Goal: Submit feedback/report problem: Submit feedback/report problem

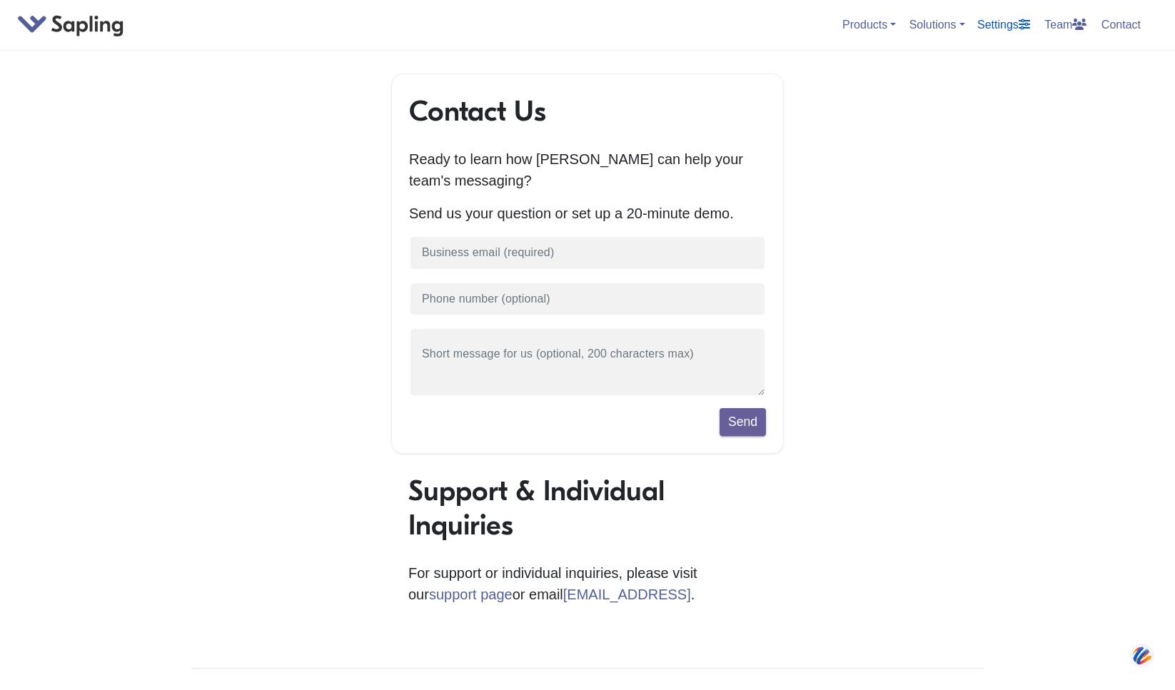
click at [1014, 26] on link "Settings" at bounding box center [1004, 25] width 64 height 24
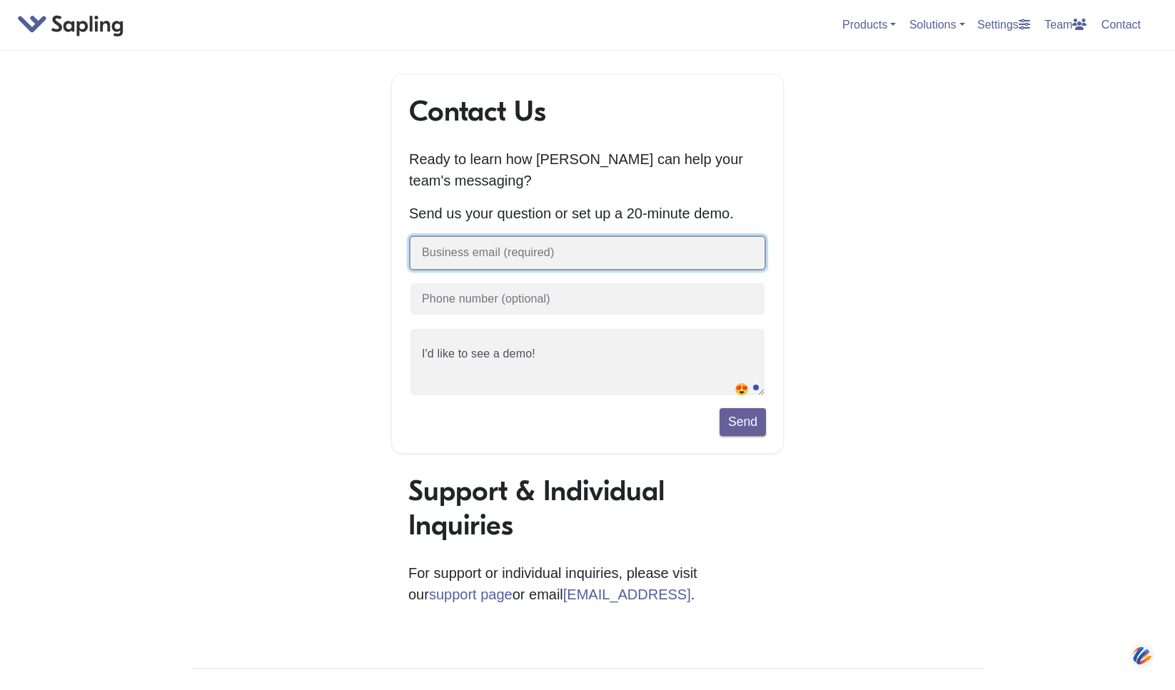
click at [647, 241] on input "text" at bounding box center [587, 253] width 357 height 35
type input "[PERSON_NAME][EMAIL_ADDRESS][DOMAIN_NAME]"
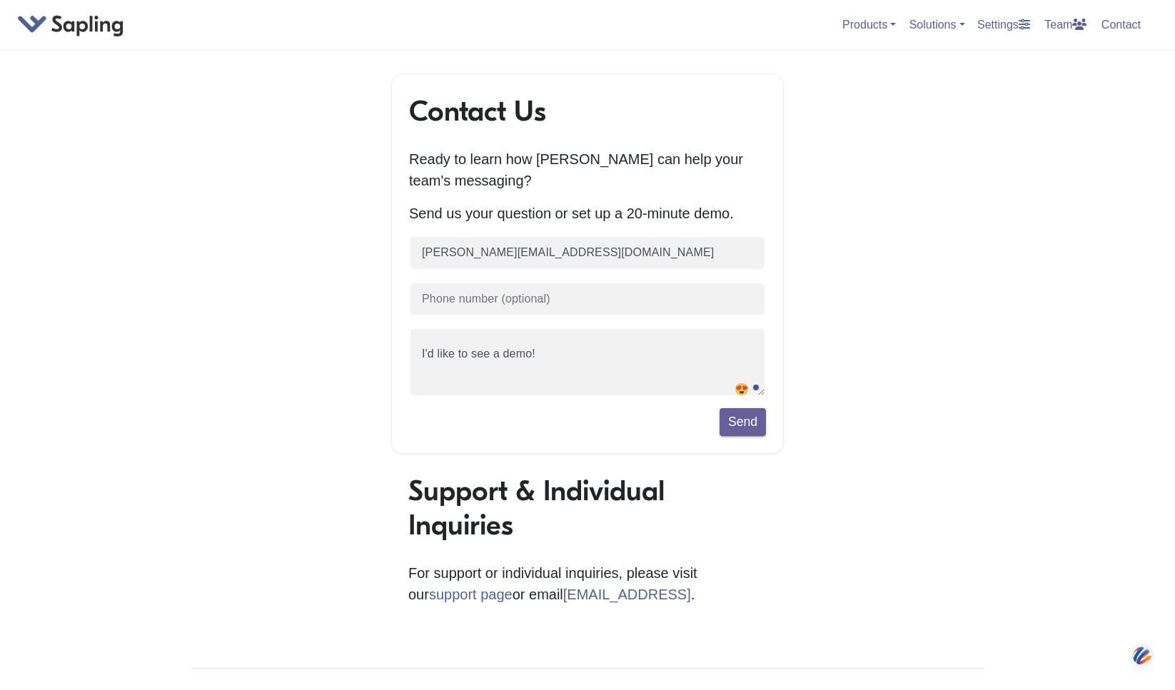
click at [994, 400] on div "Contact Us Ready to learn how Sapling can help your team's messaging? Send us y…" at bounding box center [588, 505] width 814 height 862
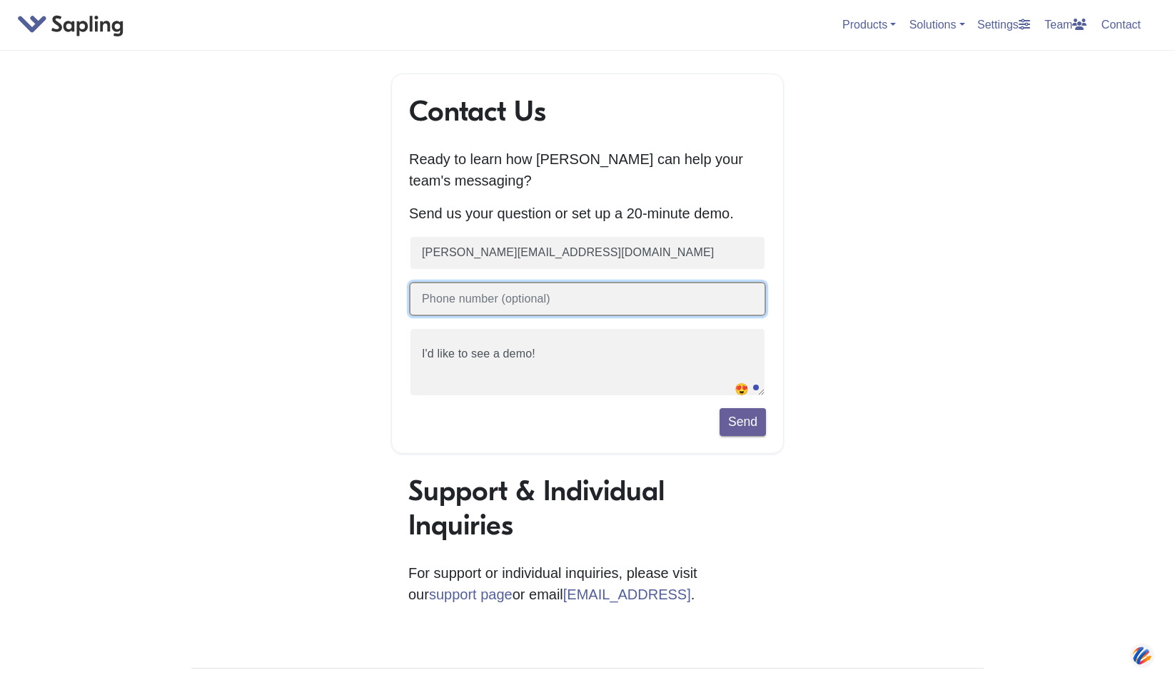
click at [691, 312] on input "text" at bounding box center [587, 299] width 357 height 35
type input "8154415855`"
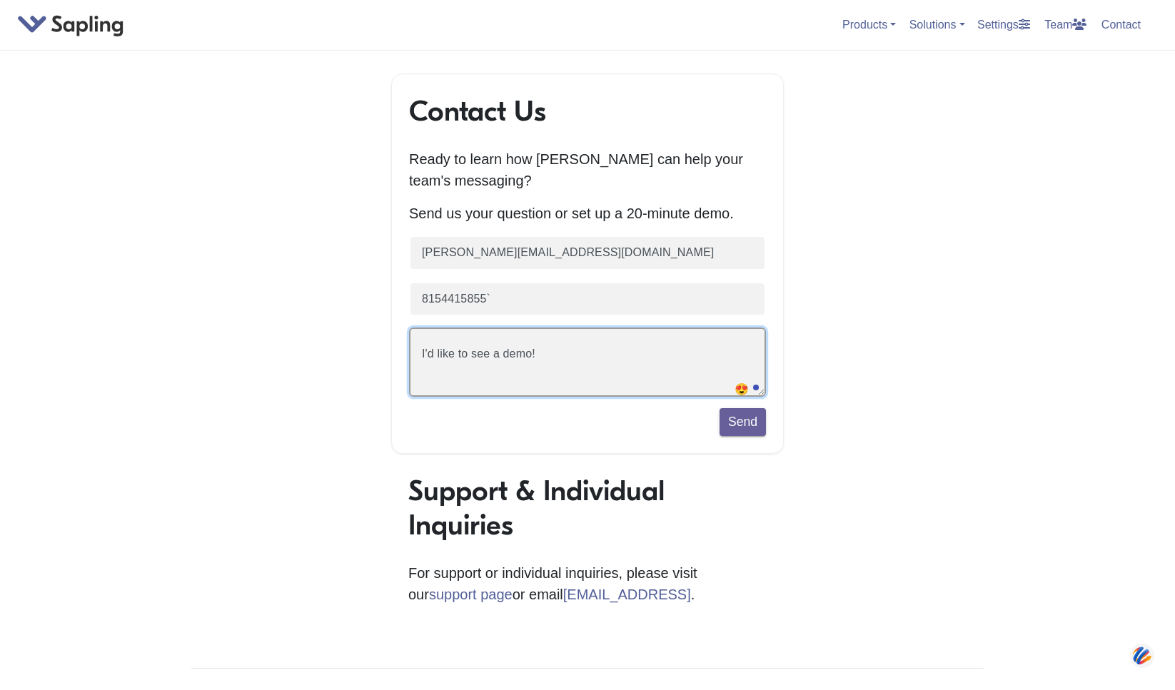
click at [631, 370] on textarea "I'd like to see a demo!" at bounding box center [587, 362] width 357 height 69
type textarea "I"
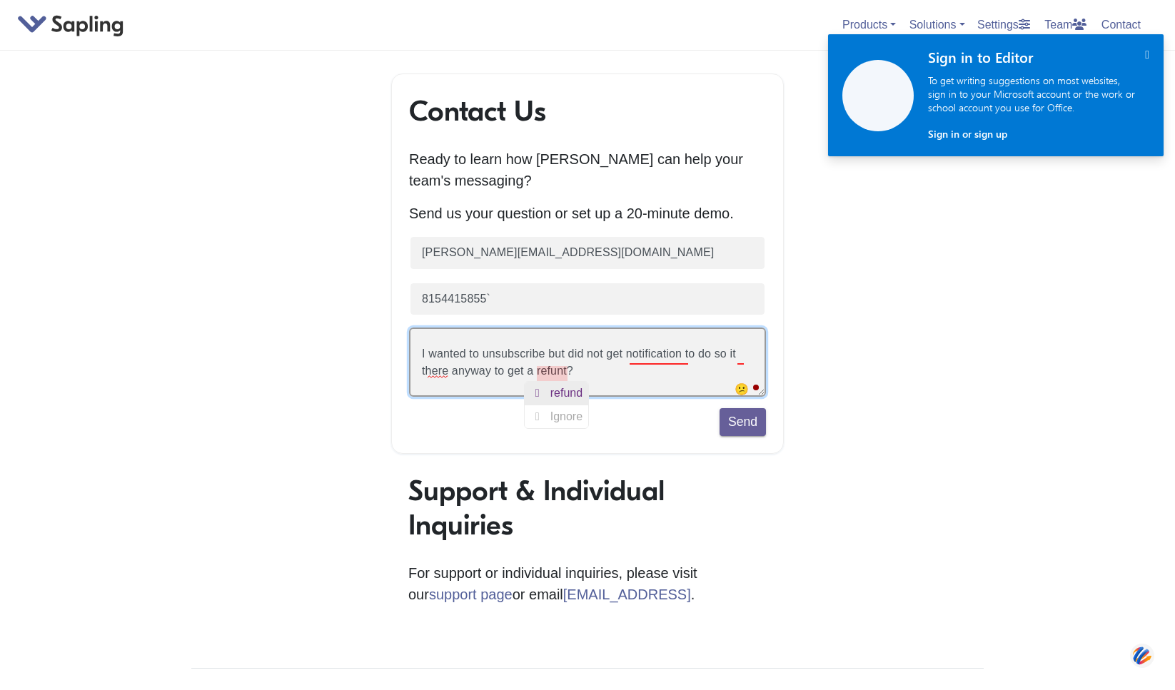
click at [553, 390] on div "refund" at bounding box center [569, 393] width 38 height 23
click at [667, 374] on div "a notification" at bounding box center [678, 376] width 70 height 23
click at [648, 378] on textarea "I'd like to see a demo!" at bounding box center [587, 362] width 357 height 69
click at [435, 377] on textarea "I'd like to see a demo!" at bounding box center [587, 362] width 357 height 69
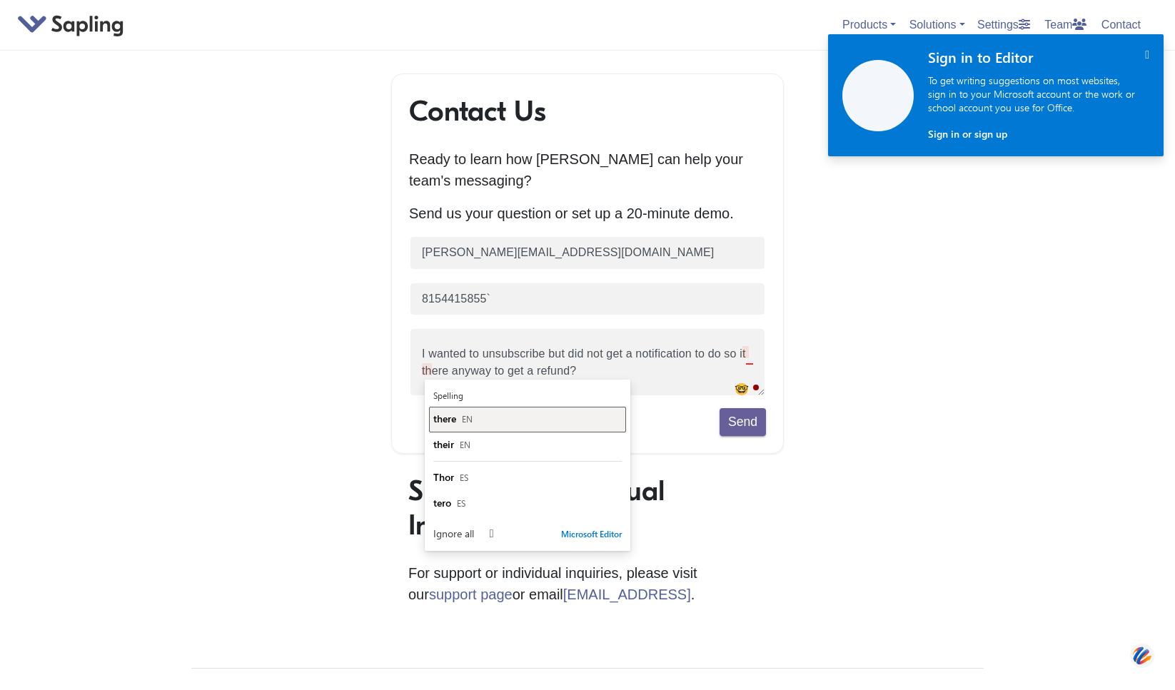
click at [443, 420] on span "there" at bounding box center [444, 419] width 23 height 14
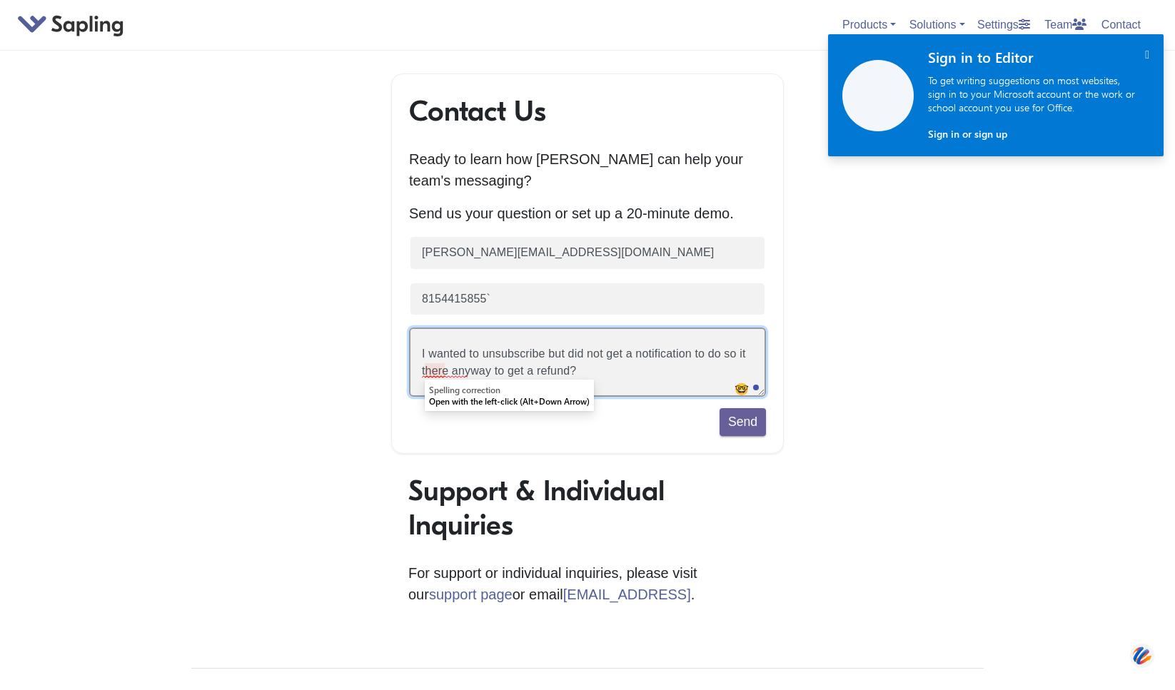
drag, startPoint x: 415, startPoint y: 369, endPoint x: 426, endPoint y: 374, distance: 11.8
click at [418, 370] on textarea "I'd like to see a demo!" at bounding box center [587, 362] width 357 height 69
click at [431, 375] on textarea "I'd like to see a demo!" at bounding box center [587, 362] width 357 height 69
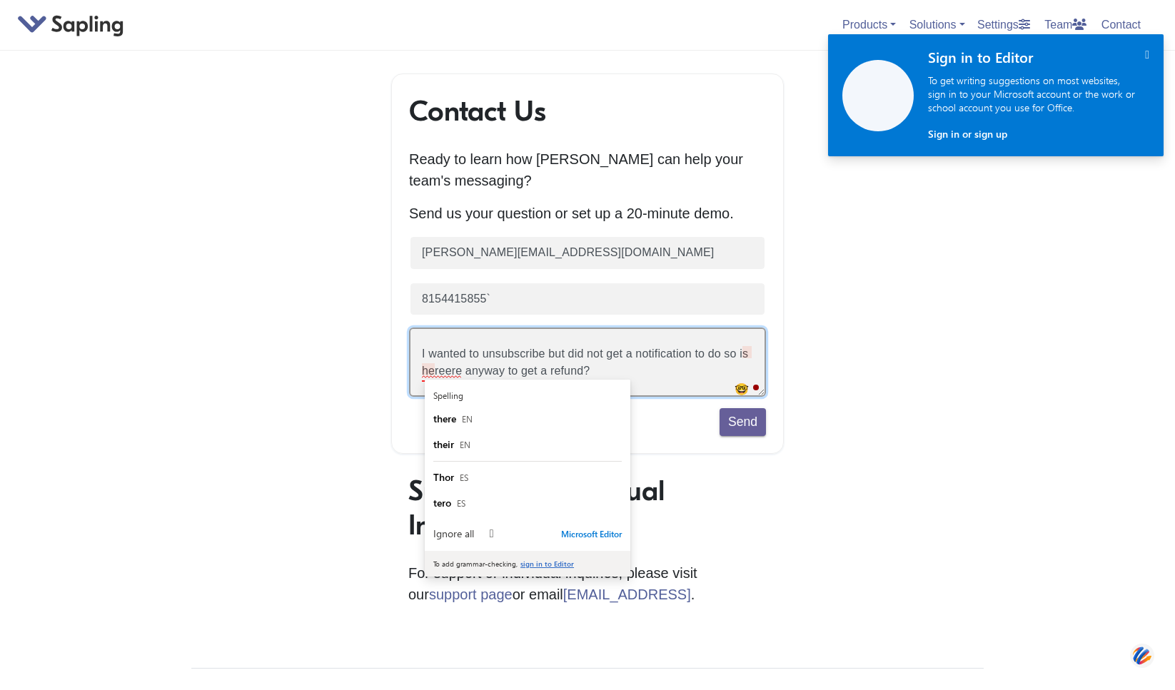
type textarea "I wanted to unsubscribe but did not get a notification to do so is hereere anyw…"
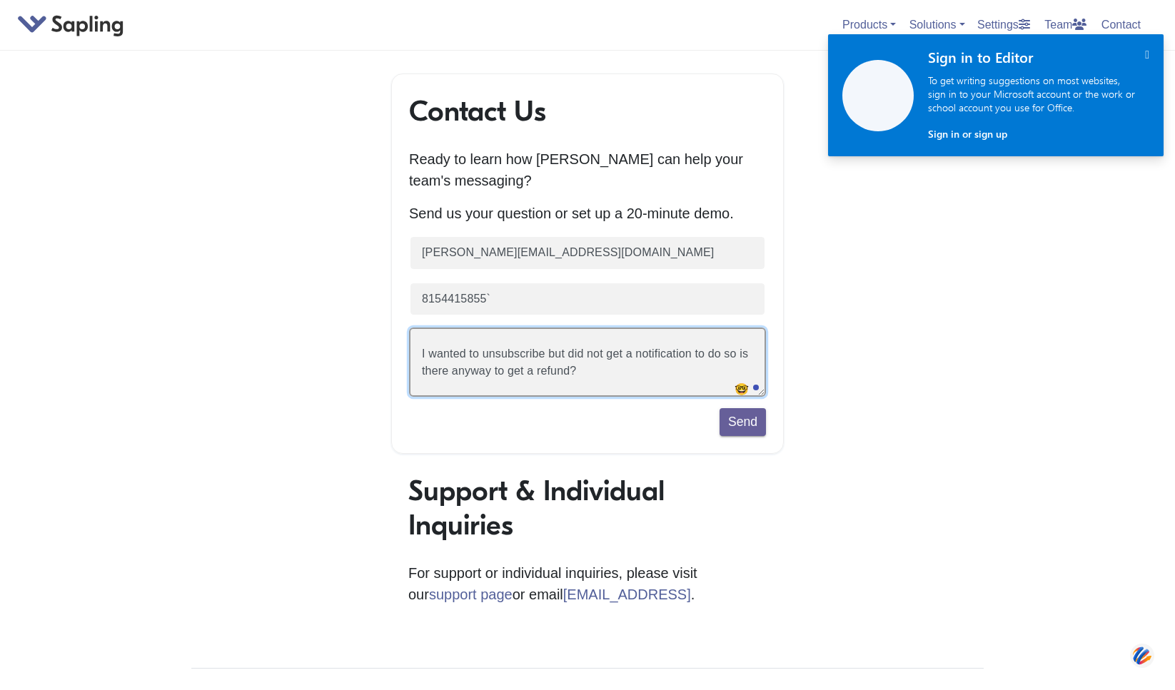
type textarea "I wanted to unsubscribe but did not get a notification to do so is there anyway…"
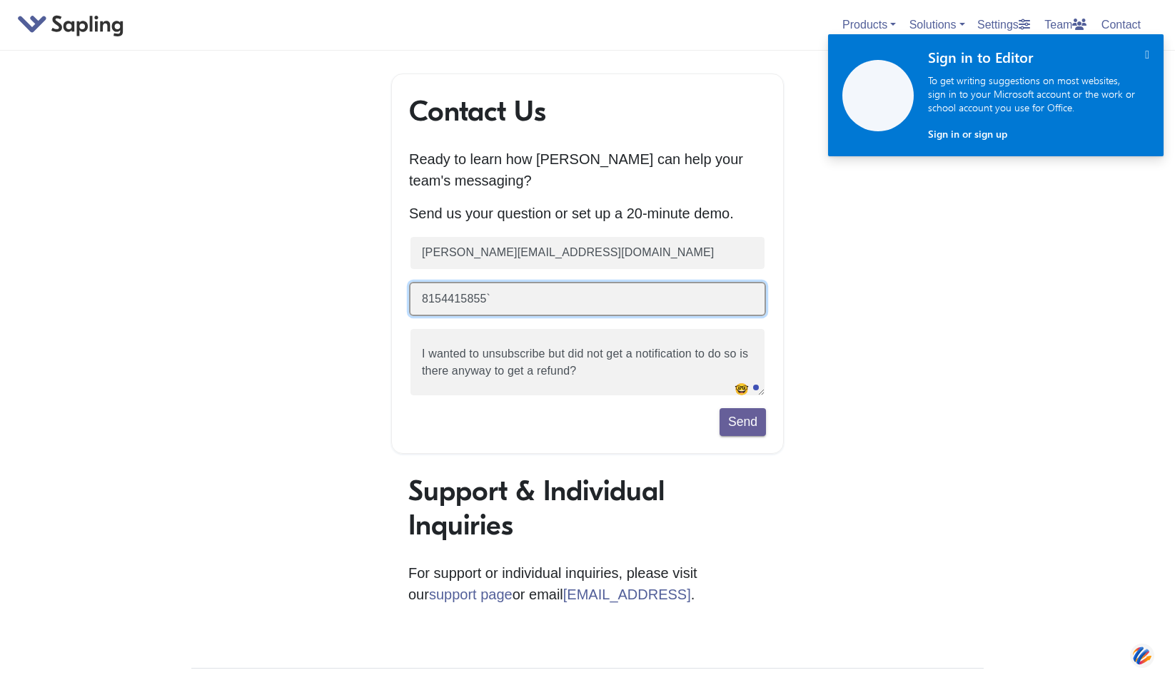
click at [544, 302] on input "8154415855`" at bounding box center [587, 299] width 357 height 35
type input "8154415855"
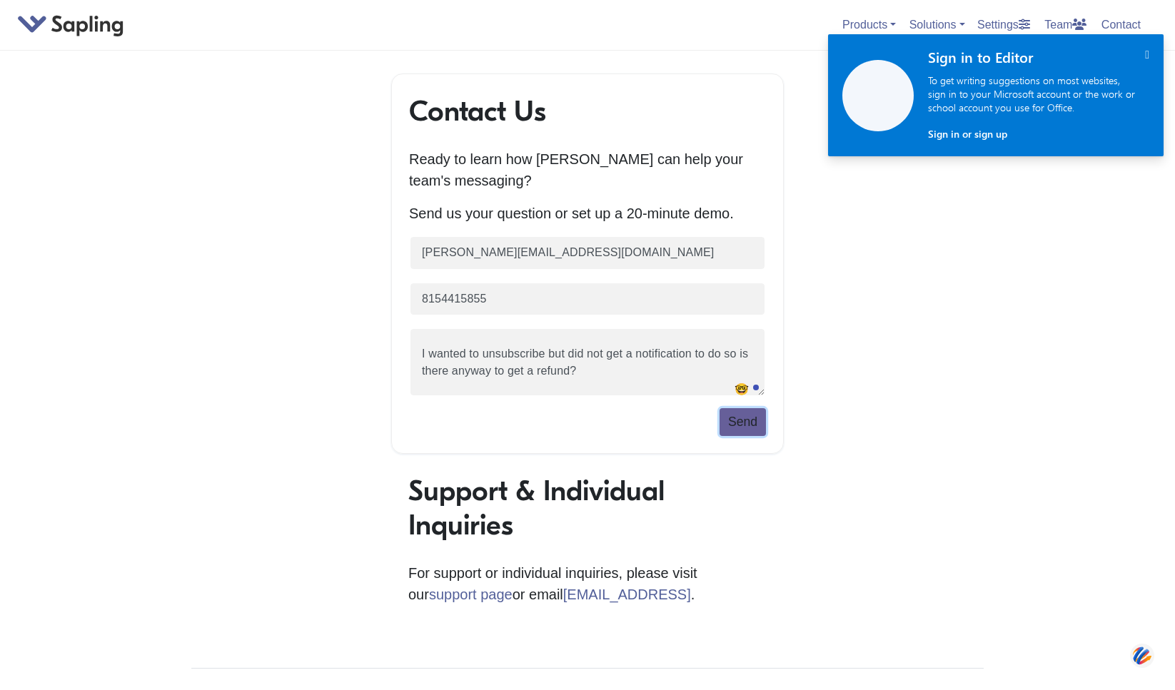
click at [736, 418] on button "Send" at bounding box center [743, 421] width 46 height 27
